Goal: Transaction & Acquisition: Obtain resource

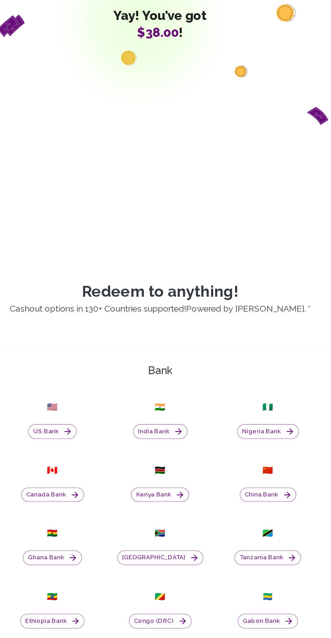
scroll to position [132, 0]
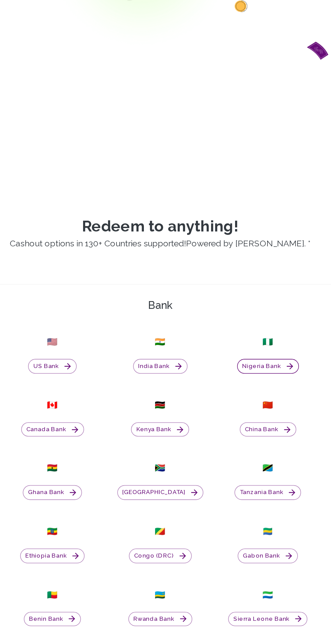
click at [247, 287] on icon "button" at bounding box center [249, 285] width 4 height 4
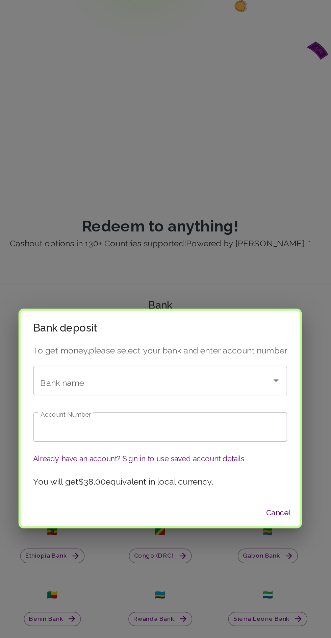
click at [183, 301] on input "Bank name" at bounding box center [155, 294] width 137 height 13
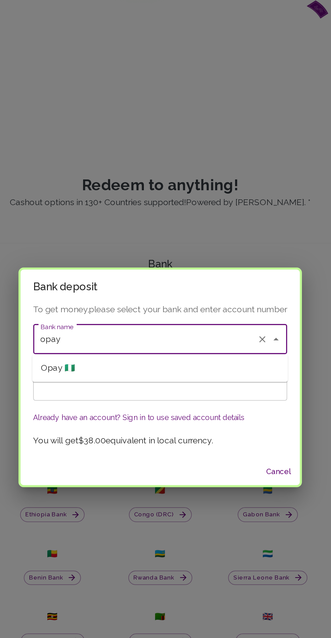
click at [96, 312] on span "Opay 🇳🇬" at bounding box center [100, 313] width 22 height 8
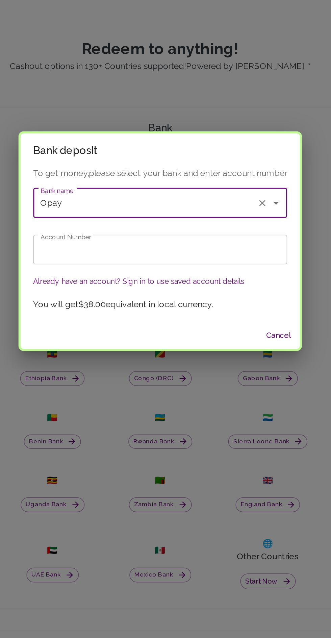
type input "Opay"
click at [104, 326] on input "Account Number" at bounding box center [165, 324] width 162 height 19
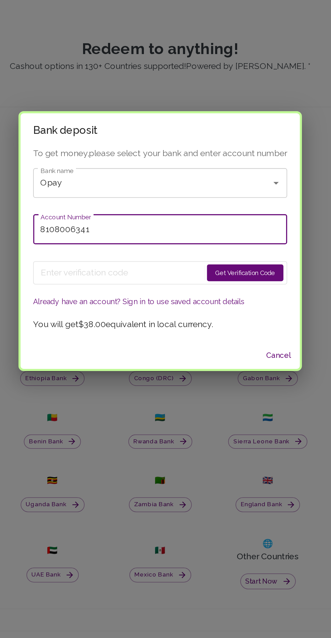
type input "8108006341"
click at [227, 338] on button "Get Verification Code" at bounding box center [220, 339] width 49 height 11
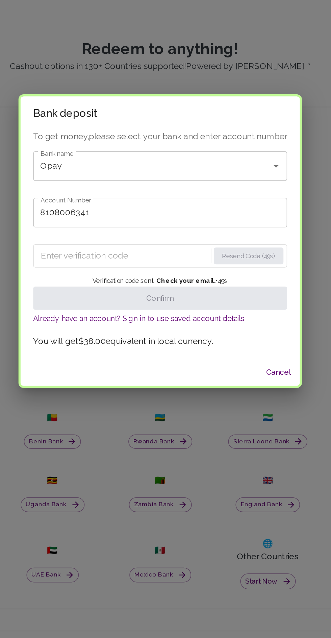
click at [106, 327] on input "Enter verification code" at bounding box center [143, 328] width 107 height 11
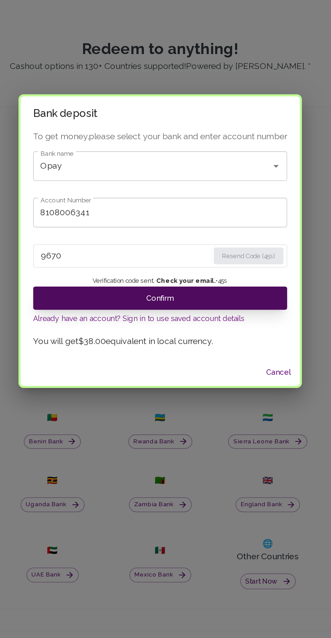
type input "9670"
click at [109, 355] on button "Confirm" at bounding box center [165, 355] width 162 height 15
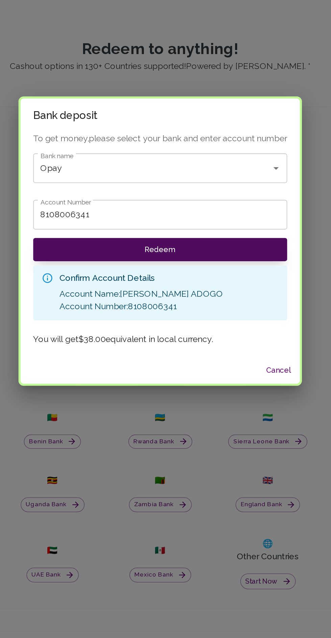
click at [112, 323] on button "Redeem" at bounding box center [165, 324] width 162 height 15
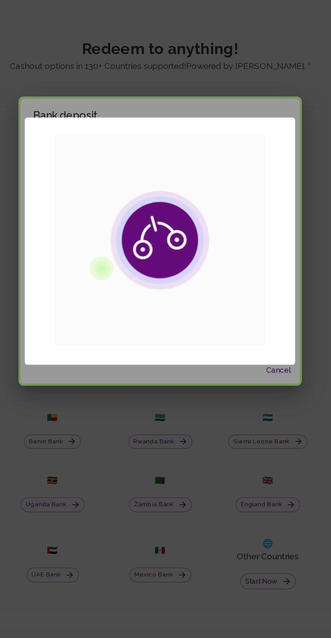
scroll to position [41, 0]
